Goal: Task Accomplishment & Management: Use online tool/utility

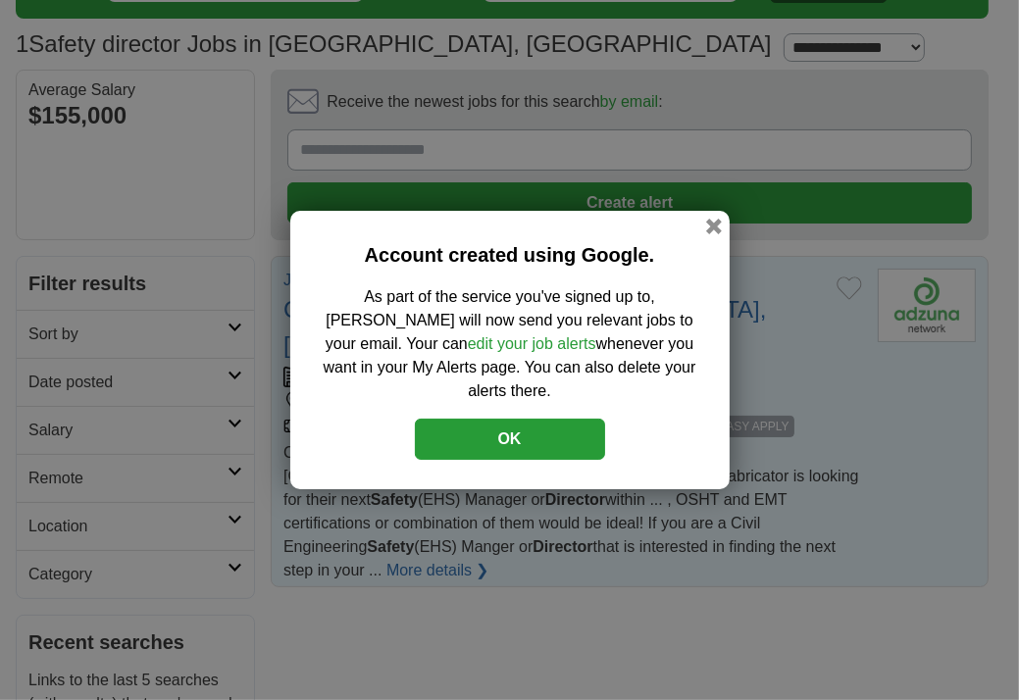
scroll to position [133, 0]
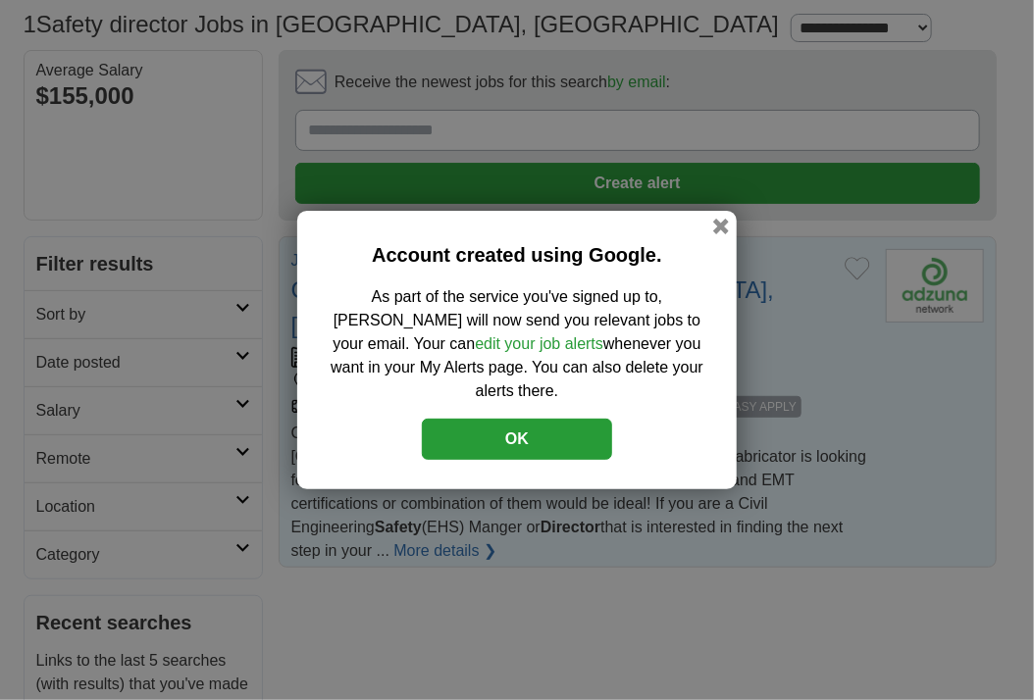
drag, startPoint x: 1024, startPoint y: 150, endPoint x: 1040, endPoint y: 189, distance: 42.3
click at [518, 433] on button "OK" at bounding box center [517, 439] width 190 height 41
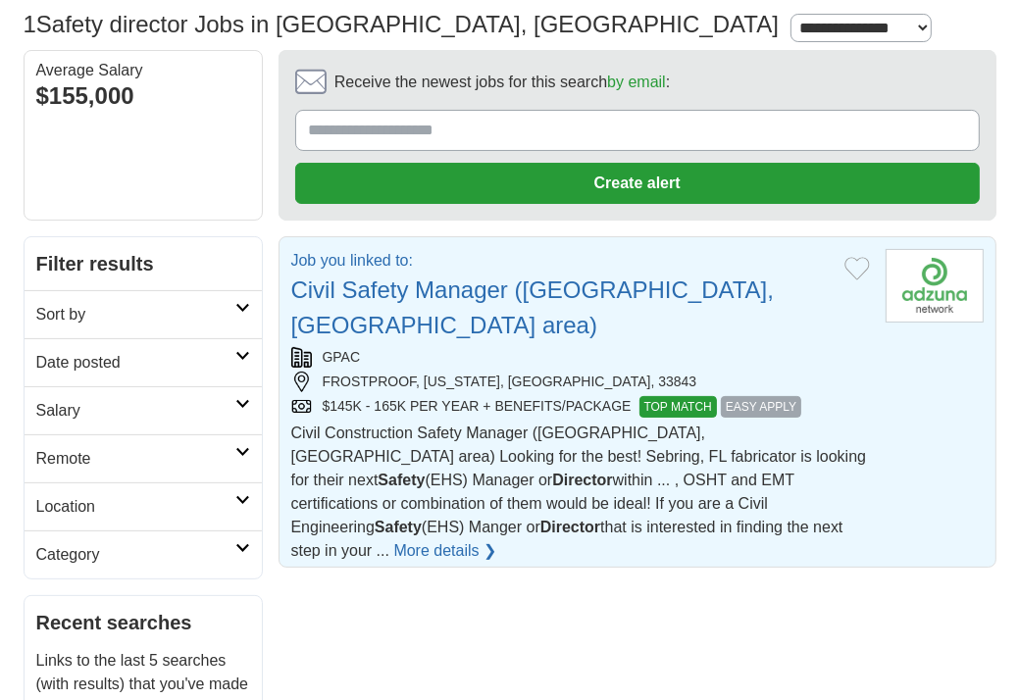
click at [496, 540] on link "More details ❯" at bounding box center [444, 552] width 103 height 24
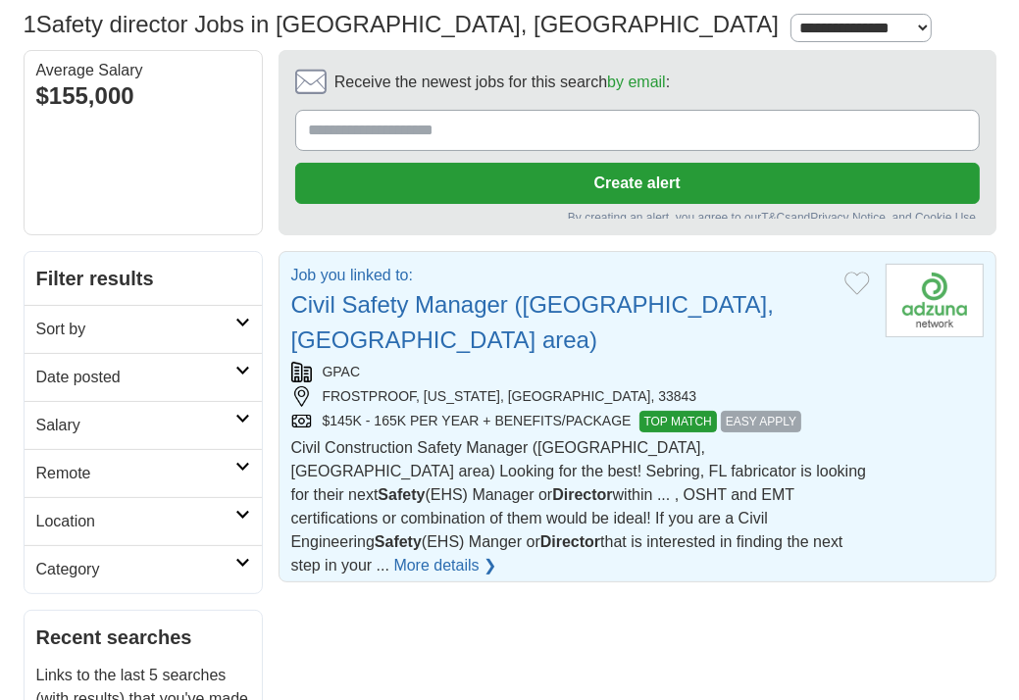
drag, startPoint x: 864, startPoint y: 125, endPoint x: 679, endPoint y: 87, distance: 189.1
click at [679, 87] on div "Receive the newest jobs for this search by email : Create alert" at bounding box center [637, 135] width 685 height 137
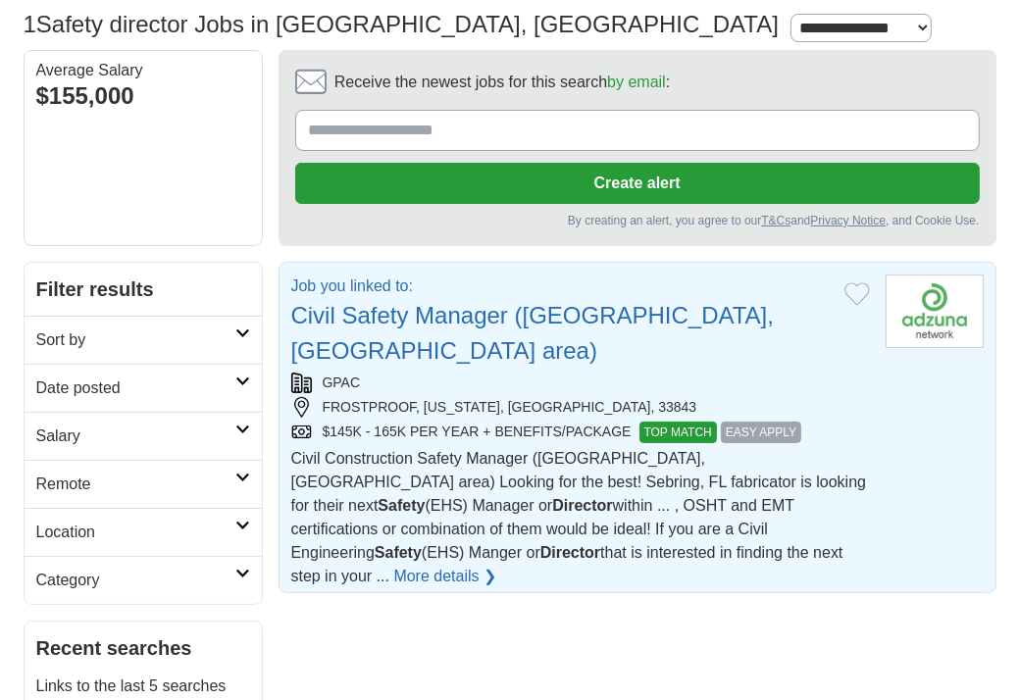
click at [596, 108] on div "Receive the newest jobs for this search by email : Create alert" at bounding box center [637, 135] width 685 height 137
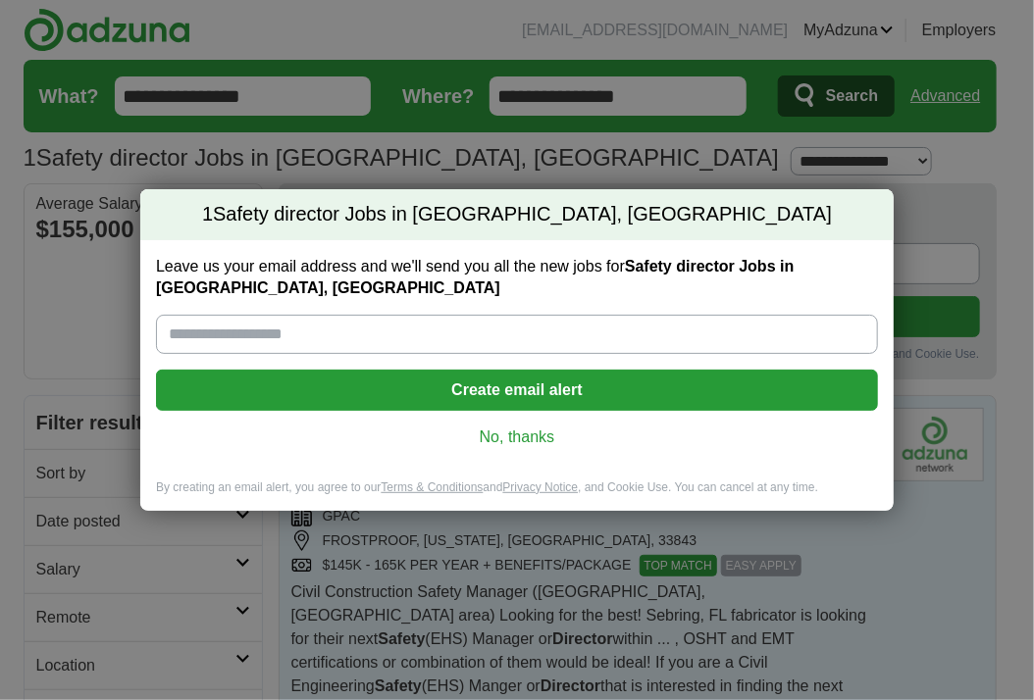
click at [586, 439] on link "No, thanks" at bounding box center [517, 438] width 691 height 22
